Goal: Task Accomplishment & Management: Complete application form

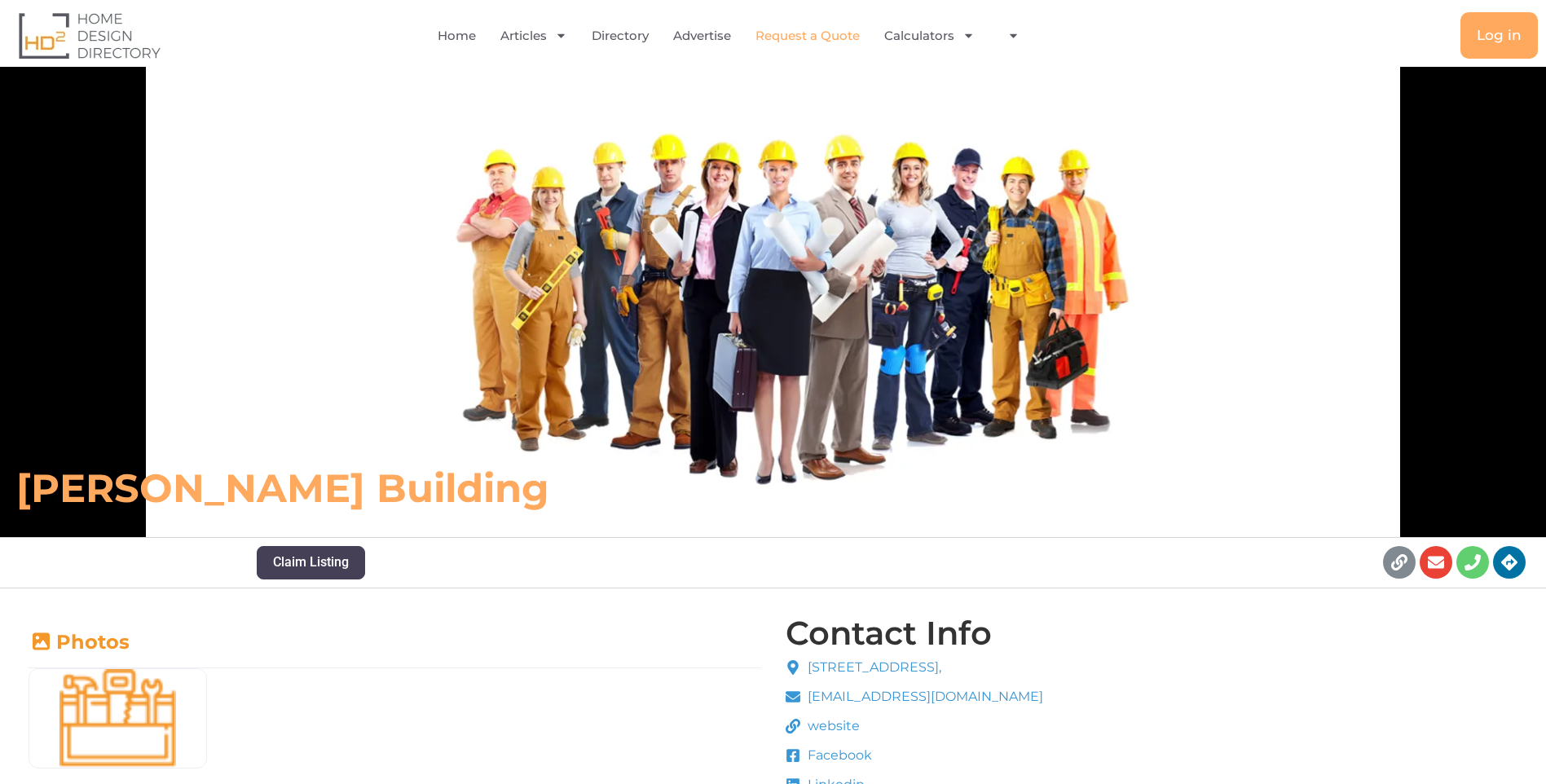
click at [822, 37] on link "Request a Quote" at bounding box center [808, 35] width 104 height 37
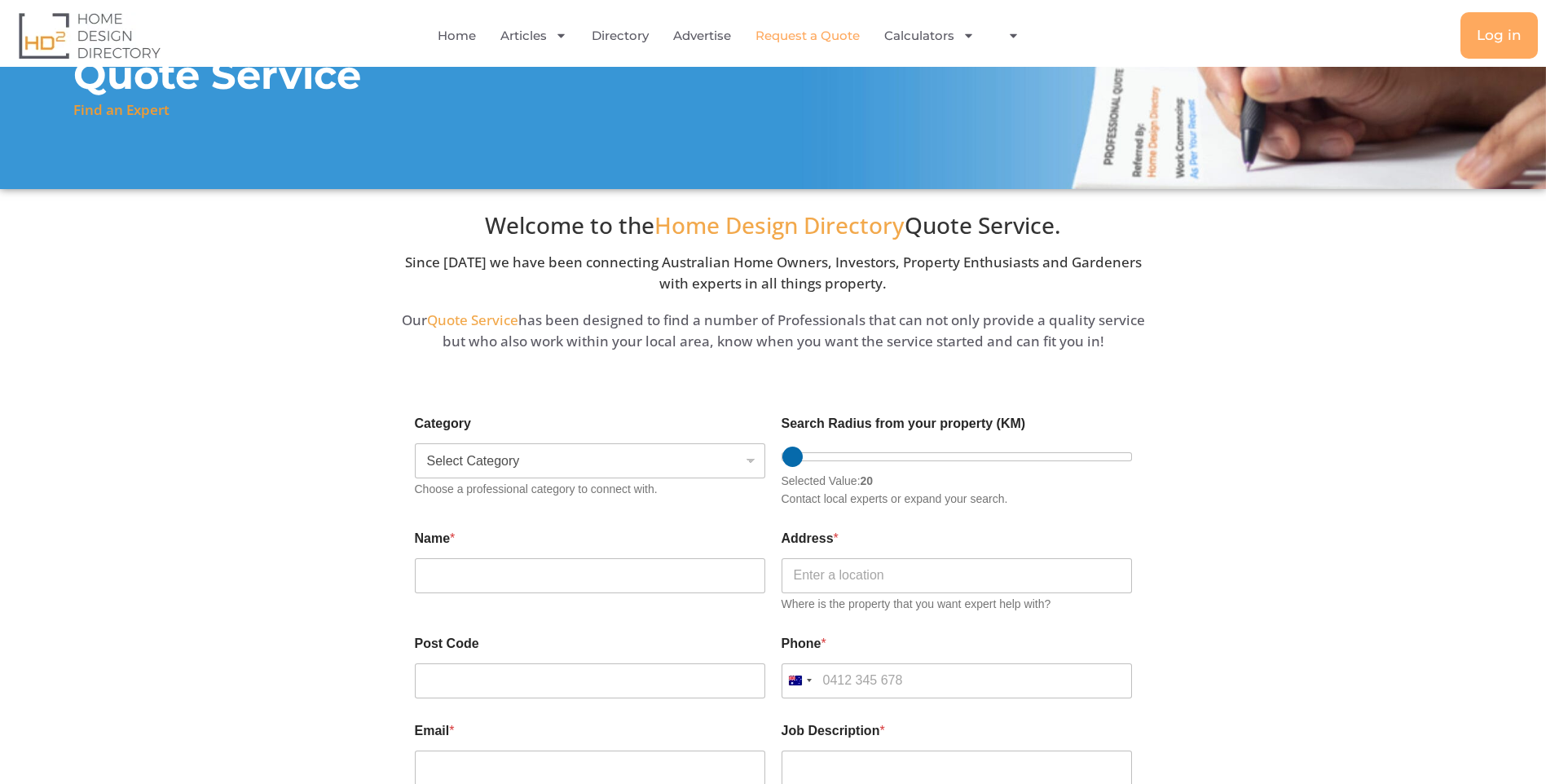
scroll to position [244, 0]
